Goal: Find specific page/section: Find specific page/section

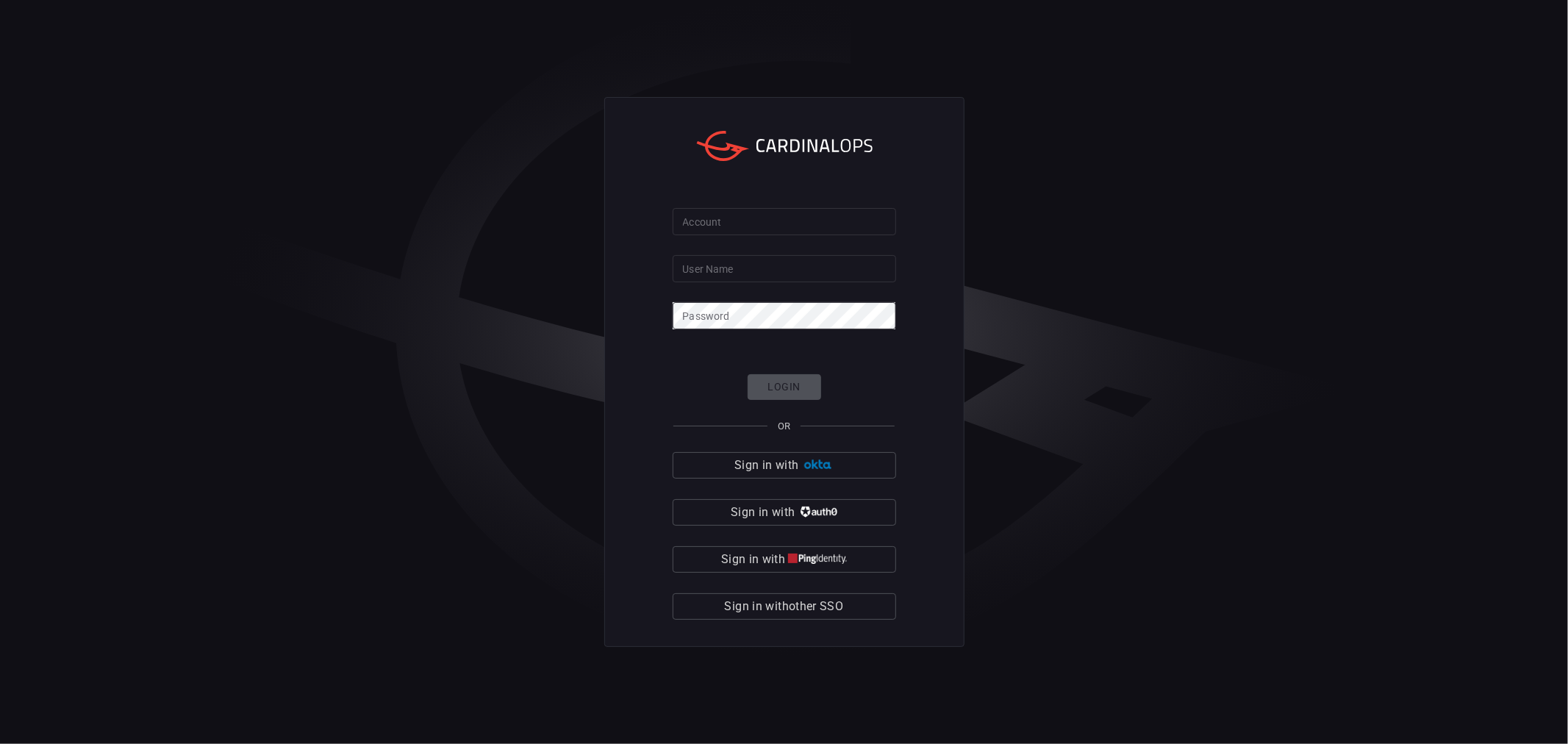
click at [1228, 321] on div "Account Account User Name User Name Password Password Login OR Sign in with Sig…" at bounding box center [784, 372] width 1568 height 744
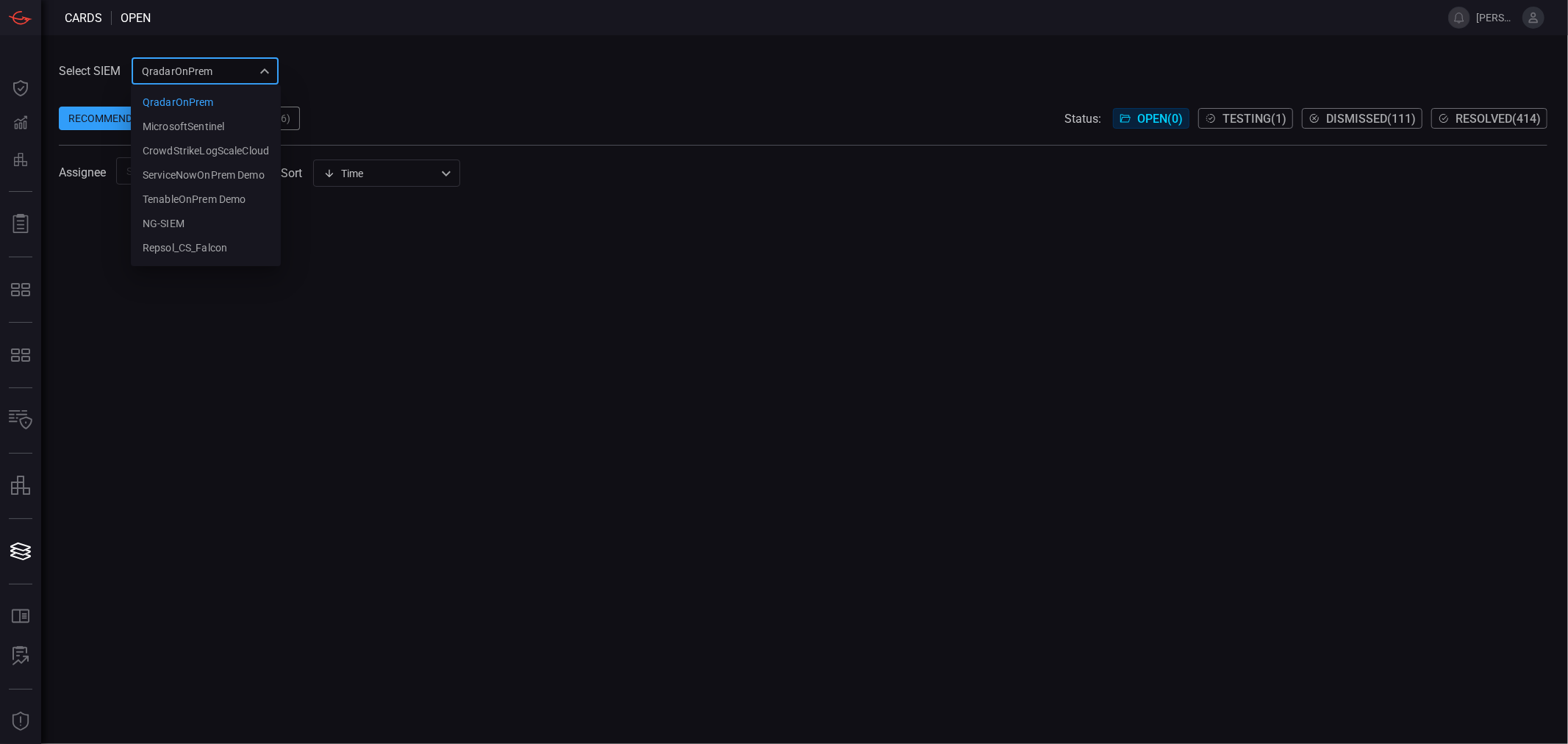
click at [219, 64] on div "QradarOnPrem 5aadb41e-e732-4a7a-884f-5c29e918b1b8 QradarOnPrem MicrosoftSentine…" at bounding box center [204, 71] width 147 height 27
click at [175, 212] on li "NG-SIEM" at bounding box center [205, 224] width 150 height 25
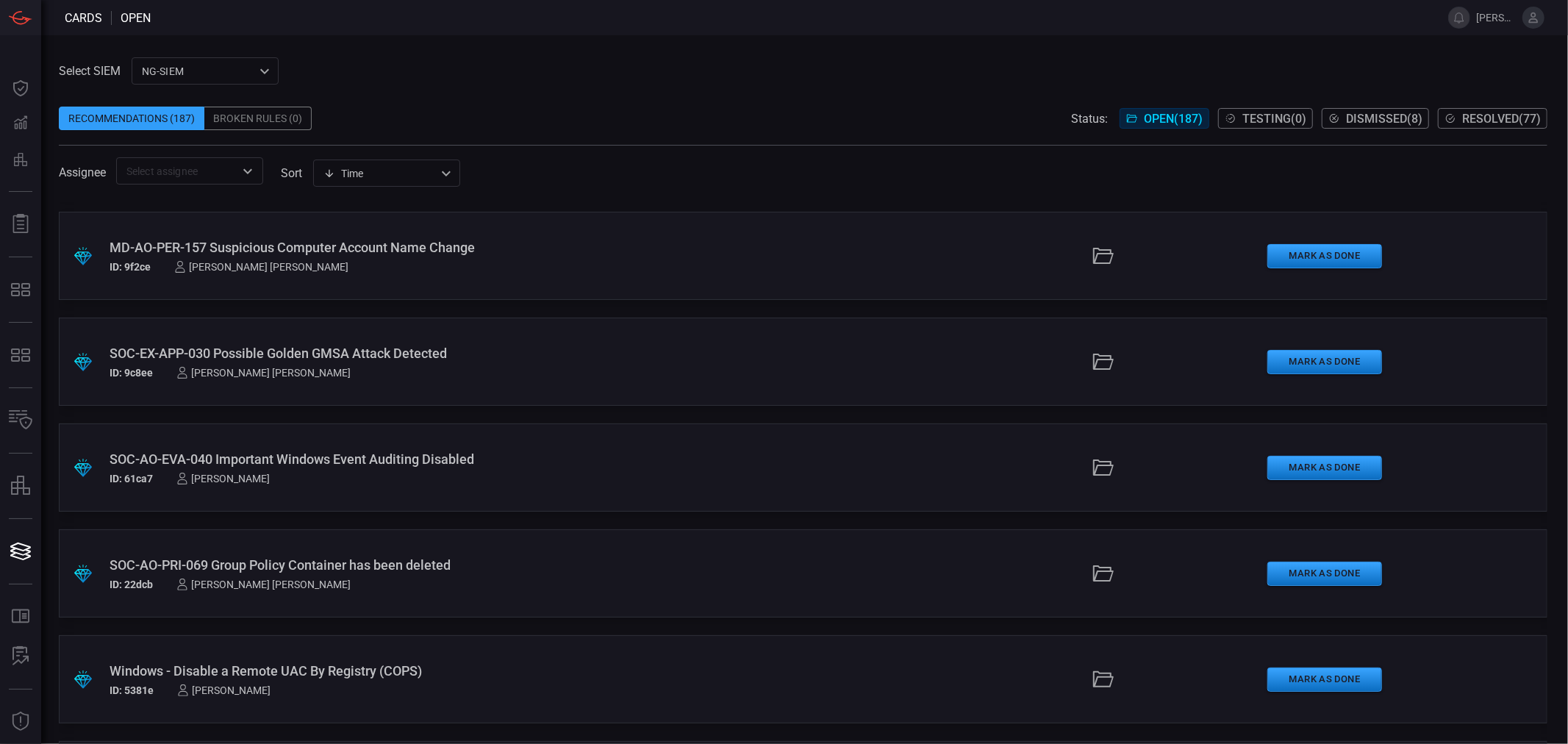
scroll to position [571, 0]
